Goal: Task Accomplishment & Management: Use online tool/utility

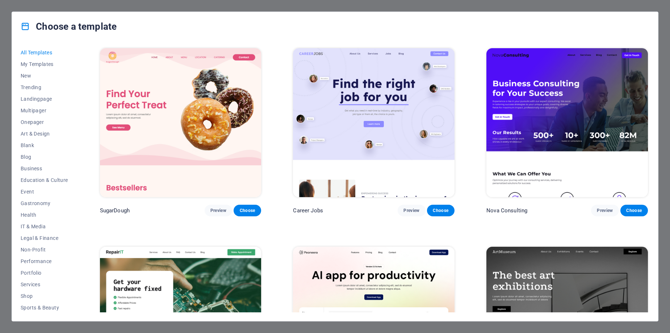
drag, startPoint x: 670, startPoint y: 108, endPoint x: 670, endPoint y: 170, distance: 62.3
click at [670, 170] on div "Choose a template All Templates My Templates New Trending Landingpage Multipage…" at bounding box center [335, 166] width 670 height 333
click at [78, 235] on div "All Templates My Templates New Trending Landingpage Multipager Onepager Art & D…" at bounding box center [335, 181] width 646 height 280
click at [79, 233] on div "All Templates My Templates New Trending Landingpage Multipager Onepager Art & D…" at bounding box center [335, 181] width 646 height 280
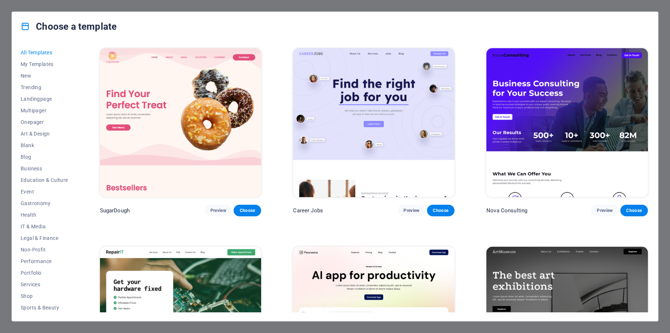
scroll to position [36, 0]
click at [30, 14] on div "Choose a template" at bounding box center [335, 26] width 646 height 29
drag, startPoint x: 78, startPoint y: 219, endPoint x: 64, endPoint y: 239, distance: 25.0
click at [63, 243] on div "All Templates My Templates New Trending Landingpage Multipager Onepager Art & D…" at bounding box center [335, 181] width 646 height 280
drag, startPoint x: 76, startPoint y: 226, endPoint x: 59, endPoint y: 310, distance: 86.1
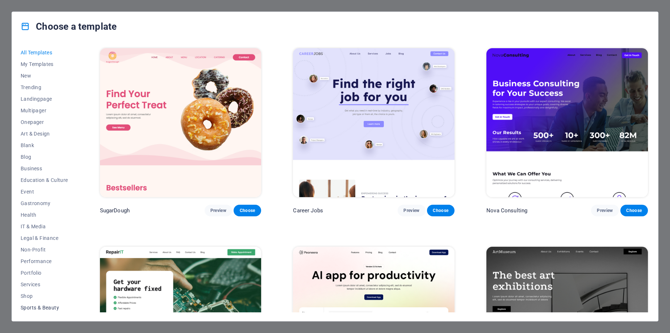
click at [59, 310] on div "All Templates My Templates New Trending Landingpage Multipager Onepager Art & D…" at bounding box center [49, 179] width 56 height 265
click at [407, 209] on span "Preview" at bounding box center [411, 211] width 16 height 6
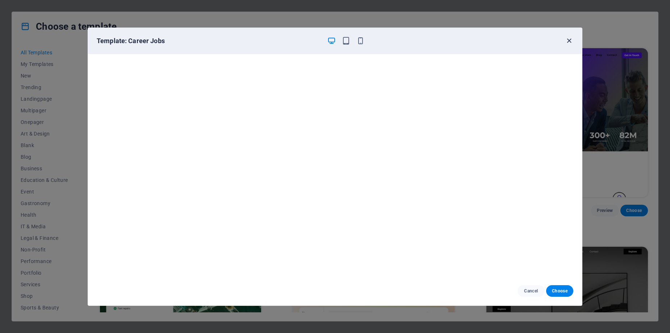
click at [566, 40] on icon "button" at bounding box center [569, 41] width 8 height 8
